Goal: Information Seeking & Learning: Learn about a topic

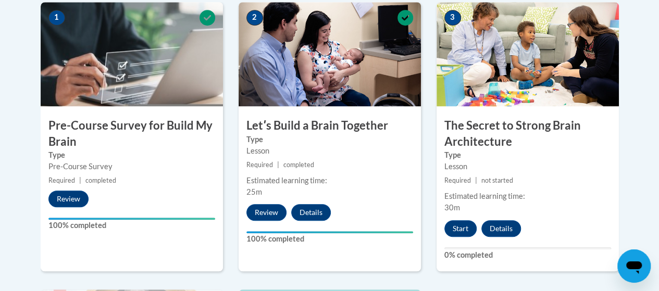
scroll to position [349, 0]
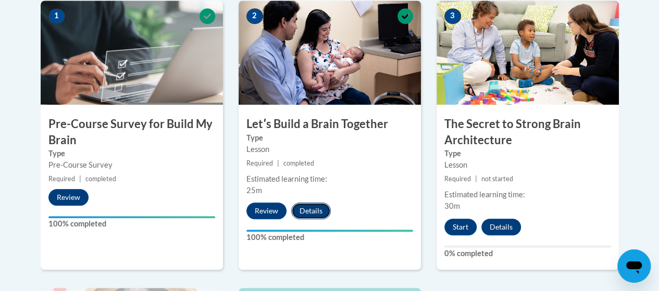
click at [325, 204] on button "Details" at bounding box center [311, 211] width 40 height 17
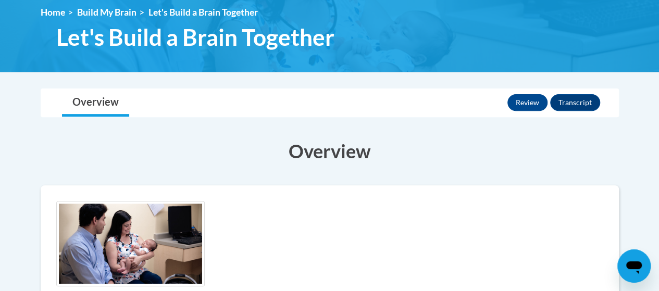
scroll to position [141, 0]
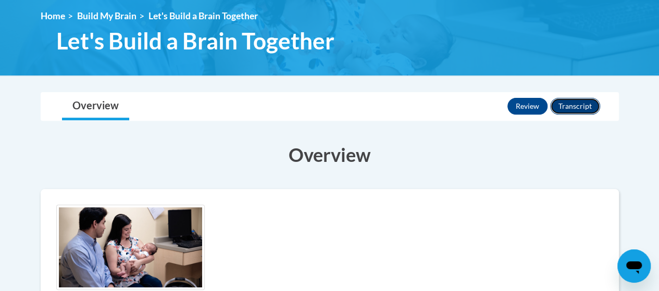
click at [577, 98] on button "Transcript" at bounding box center [575, 106] width 50 height 17
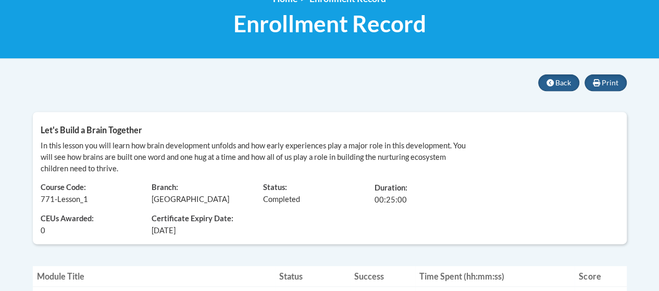
scroll to position [159, 0]
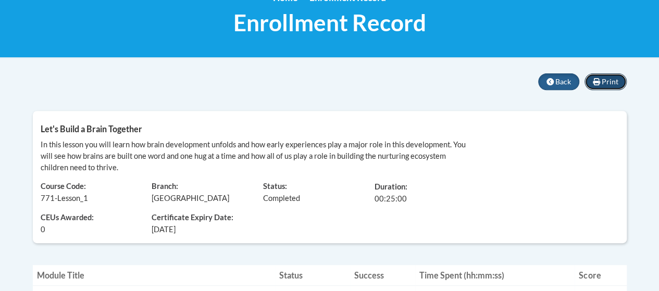
click at [606, 85] on span "Print" at bounding box center [609, 81] width 17 height 9
click at [596, 80] on icon at bounding box center [596, 81] width 7 height 7
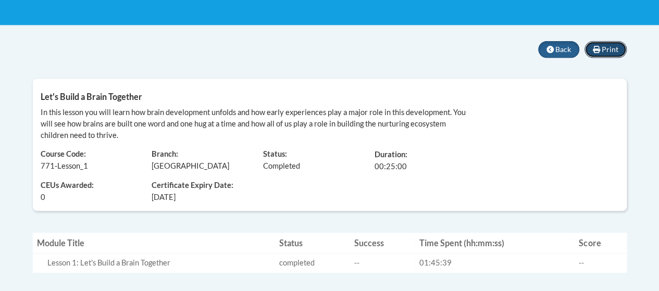
scroll to position [191, 0]
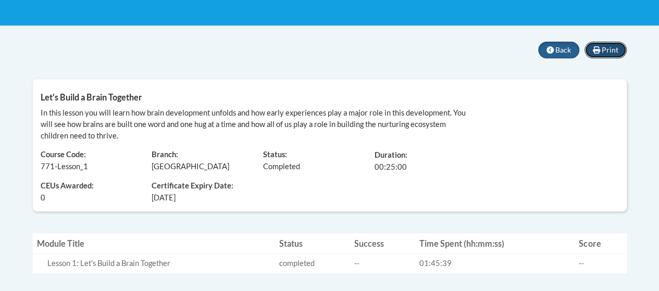
click at [595, 49] on icon at bounding box center [596, 49] width 7 height 7
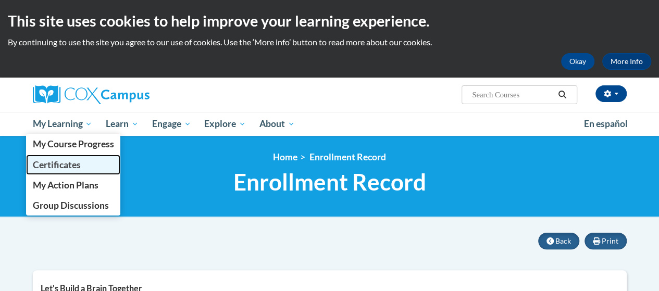
click at [71, 164] on span "Certificates" at bounding box center [56, 164] width 48 height 11
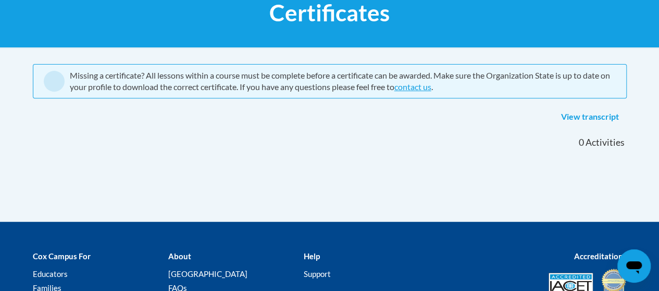
scroll to position [167, 0]
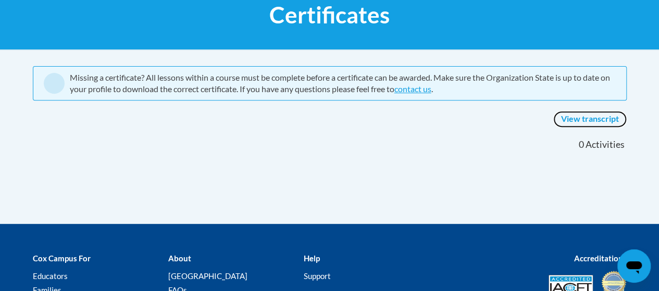
click at [598, 120] on link "View transcript" at bounding box center [589, 119] width 73 height 17
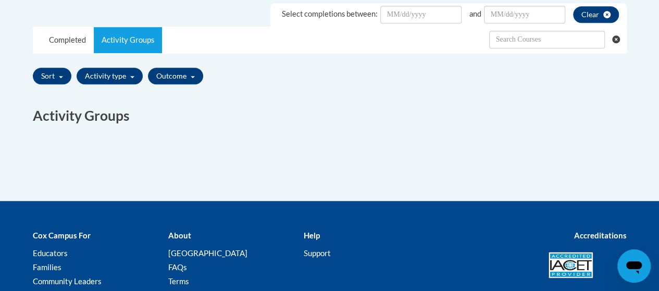
scroll to position [329, 0]
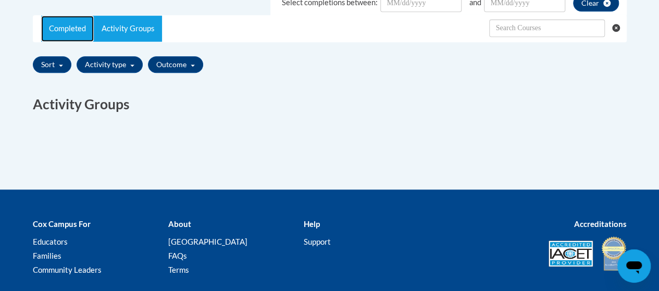
click at [72, 41] on link "Completed" at bounding box center [67, 29] width 53 height 26
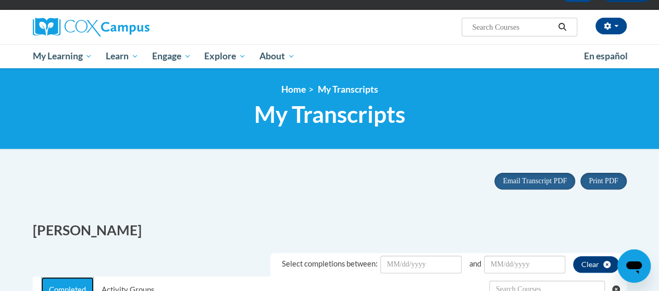
scroll to position [70, 0]
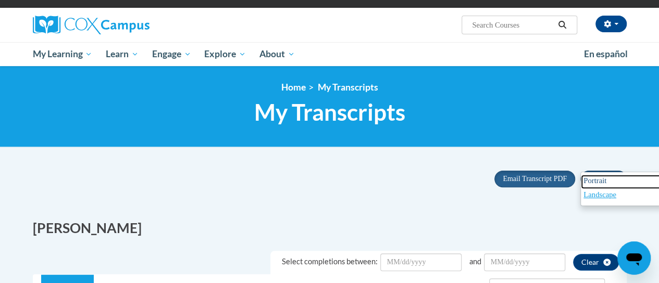
click at [590, 180] on span "Portrait" at bounding box center [594, 181] width 23 height 8
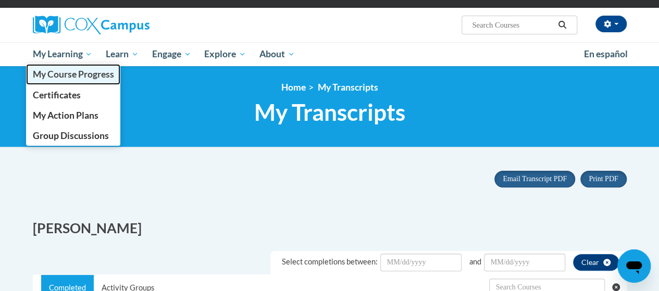
click at [55, 80] on link "My Course Progress" at bounding box center [73, 74] width 95 height 20
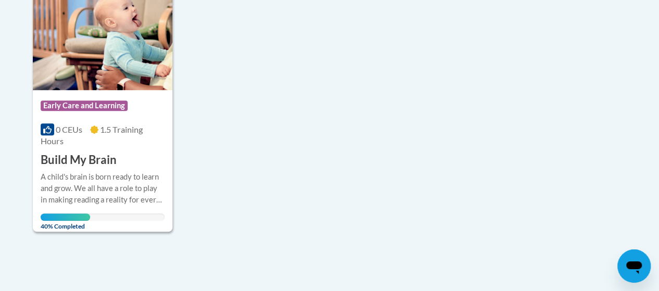
scroll to position [284, 0]
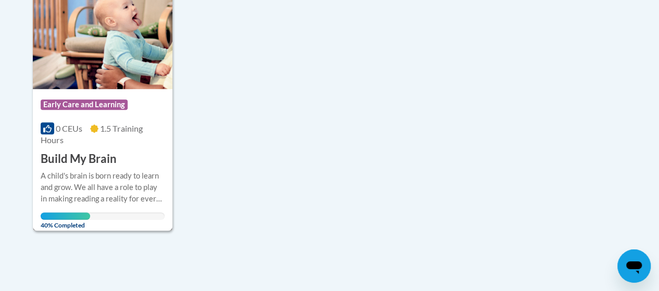
click at [59, 167] on div "More Info Open A child's brain is born ready to learn and grow. We all have a r…" at bounding box center [103, 197] width 140 height 60
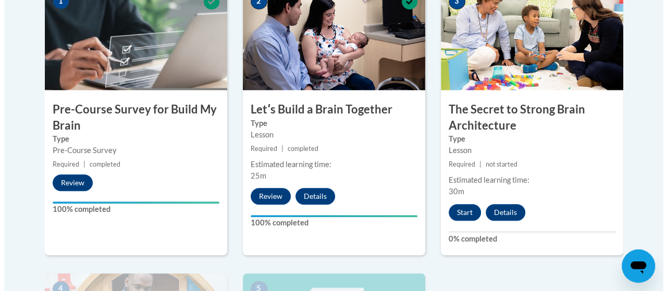
scroll to position [362, 0]
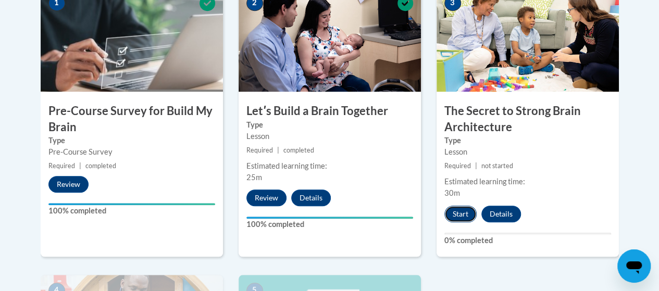
click at [449, 214] on button "Start" at bounding box center [460, 214] width 32 height 17
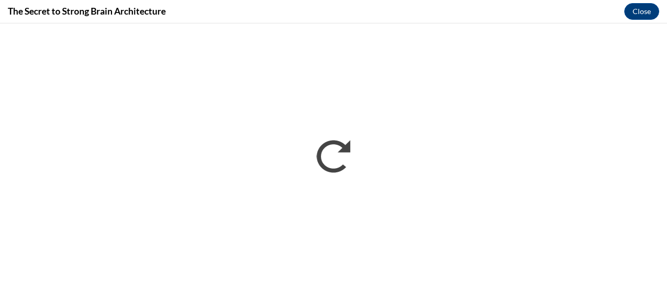
scroll to position [0, 0]
click at [219, 26] on iframe "</div><script type='text/javascript' src="https://lms.coxcampus.org/10c980e7d97…" at bounding box center [333, 157] width 667 height 268
